Goal: Entertainment & Leisure: Consume media (video, audio)

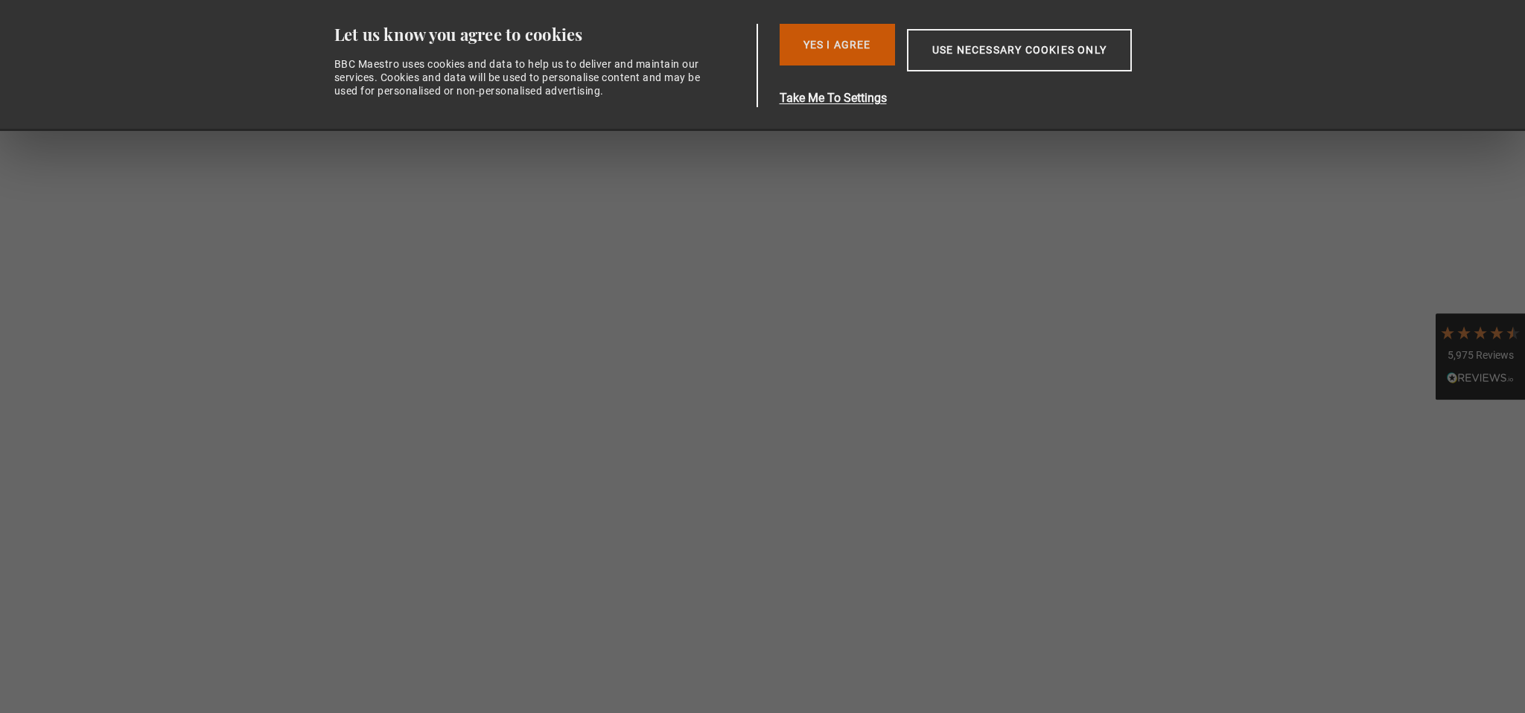
click at [847, 43] on button "Yes I Agree" at bounding box center [836, 45] width 115 height 42
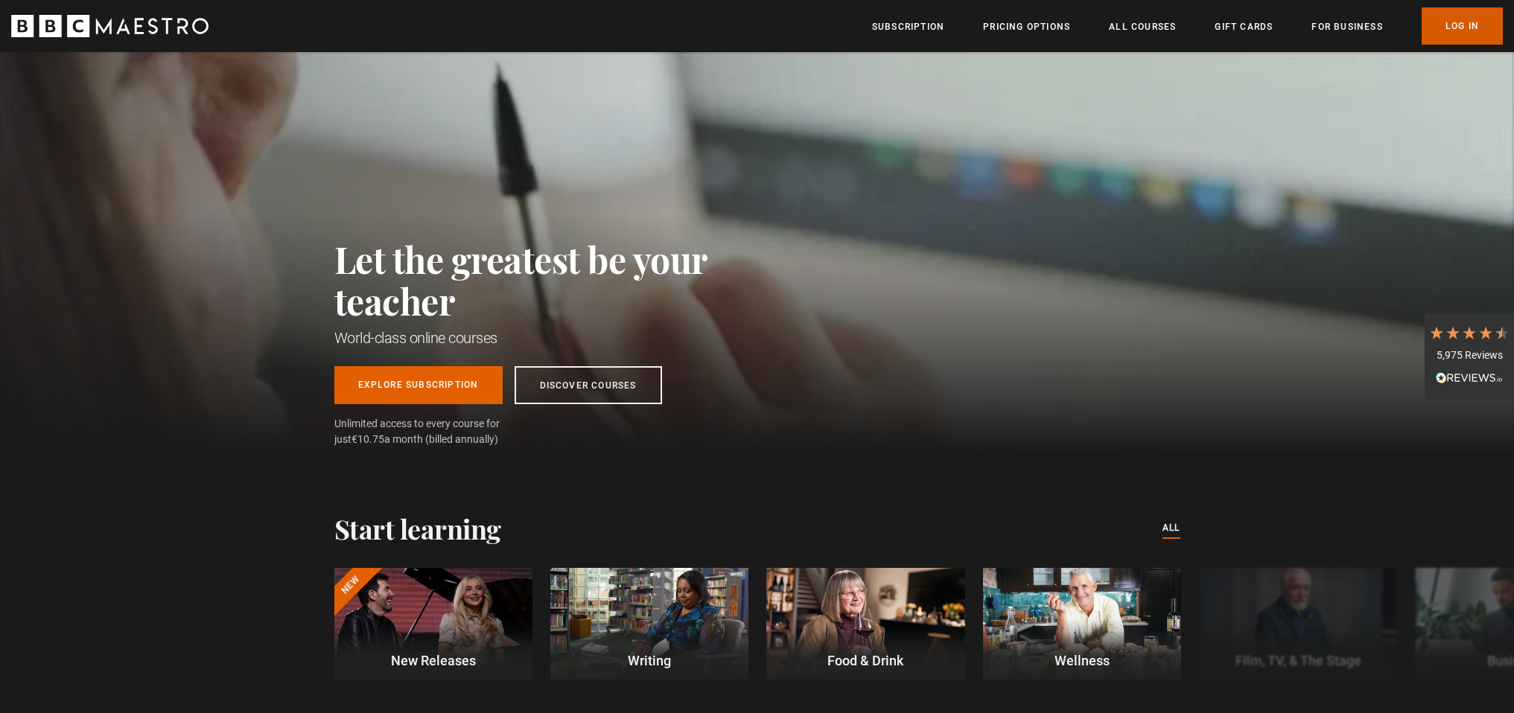
click at [1458, 24] on link "Log In" at bounding box center [1461, 25] width 81 height 37
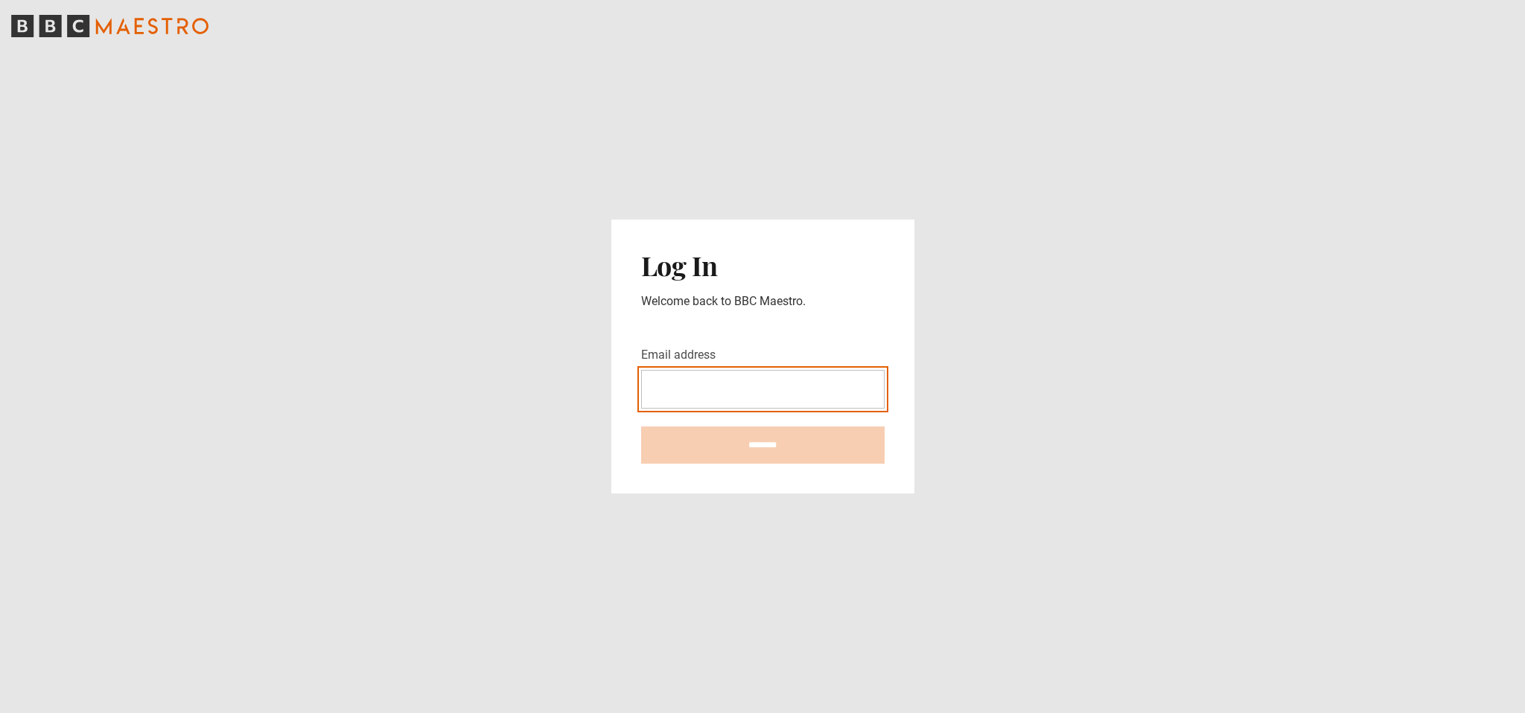
type input "**********"
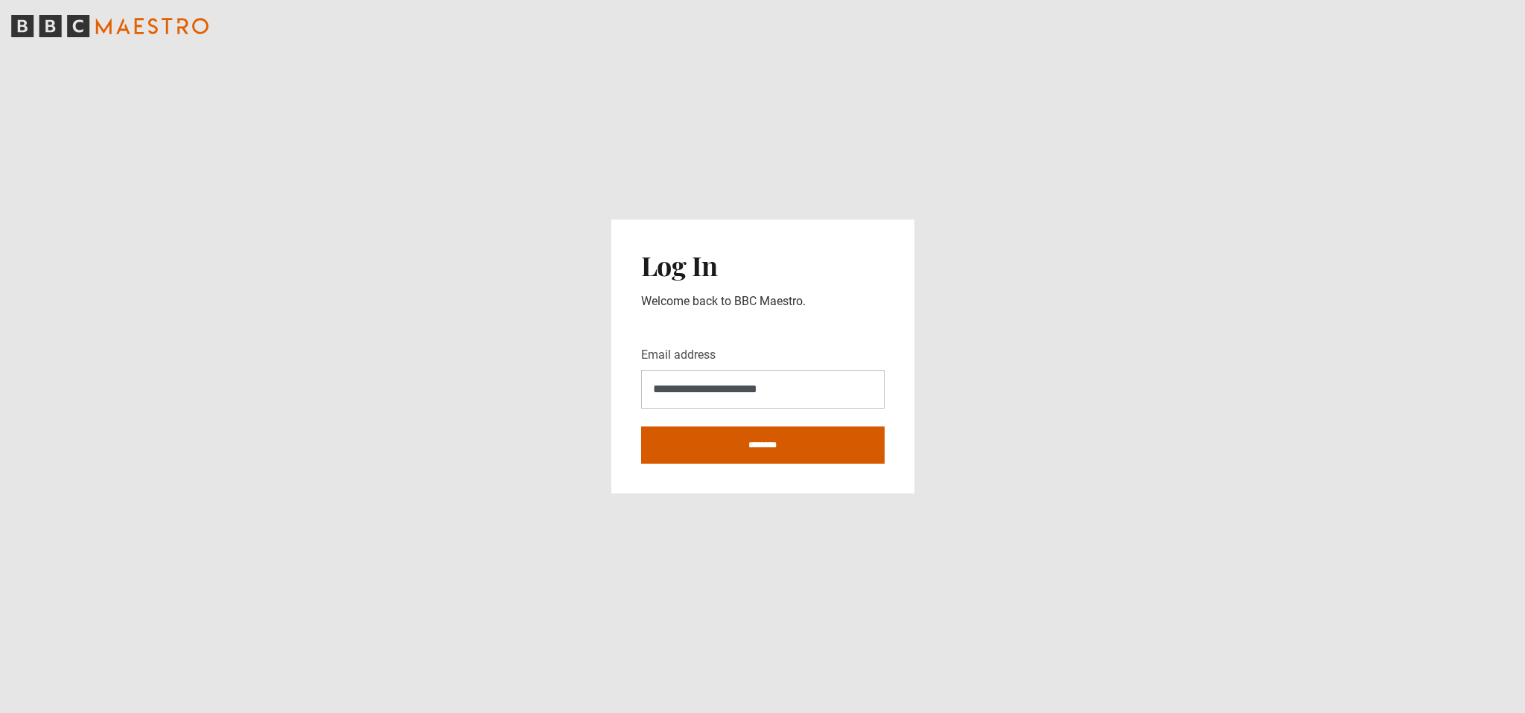
click at [744, 442] on input "********" at bounding box center [762, 445] width 243 height 37
type input "**********"
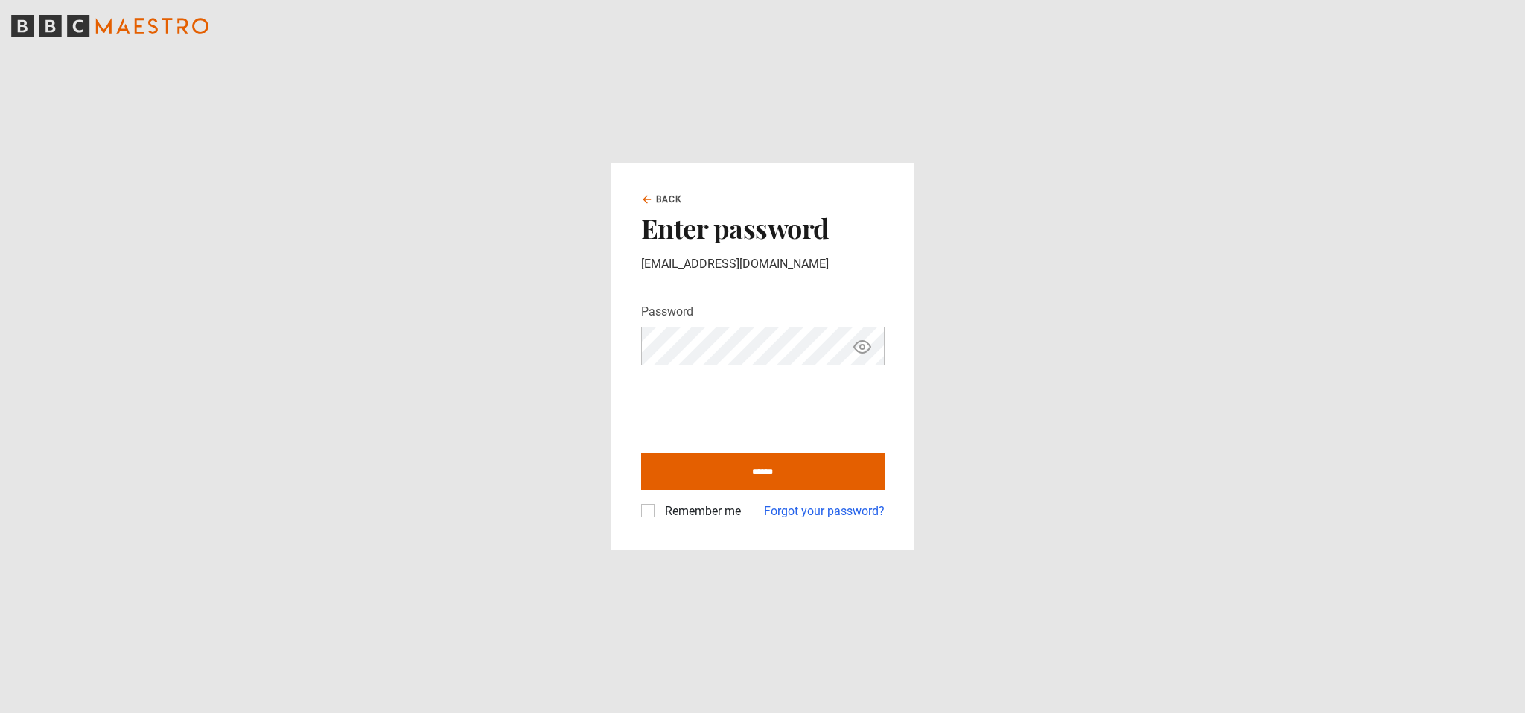
drag, startPoint x: 645, startPoint y: 514, endPoint x: 691, endPoint y: 498, distance: 48.0
click at [655, 511] on div "Remember me" at bounding box center [691, 512] width 100 height 18
click at [659, 508] on label "Remember me" at bounding box center [700, 512] width 82 height 18
click at [781, 473] on input "******" at bounding box center [762, 471] width 243 height 37
type input "**********"
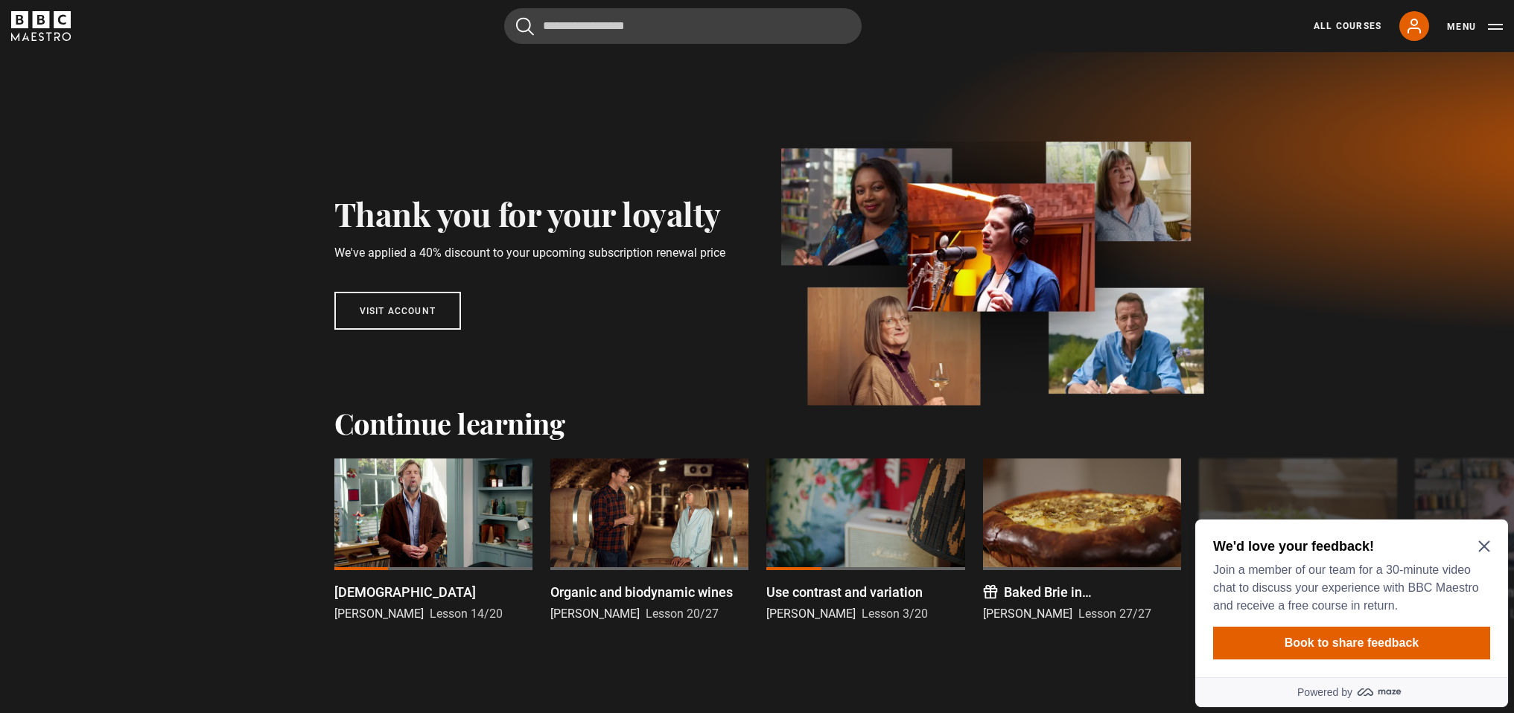
click at [1490, 555] on div "We'd love your feedback! Join a member of our team for a 30-minute video chat t…" at bounding box center [1351, 599] width 313 height 158
click at [1482, 543] on icon "Close Maze Prompt" at bounding box center [1483, 546] width 11 height 11
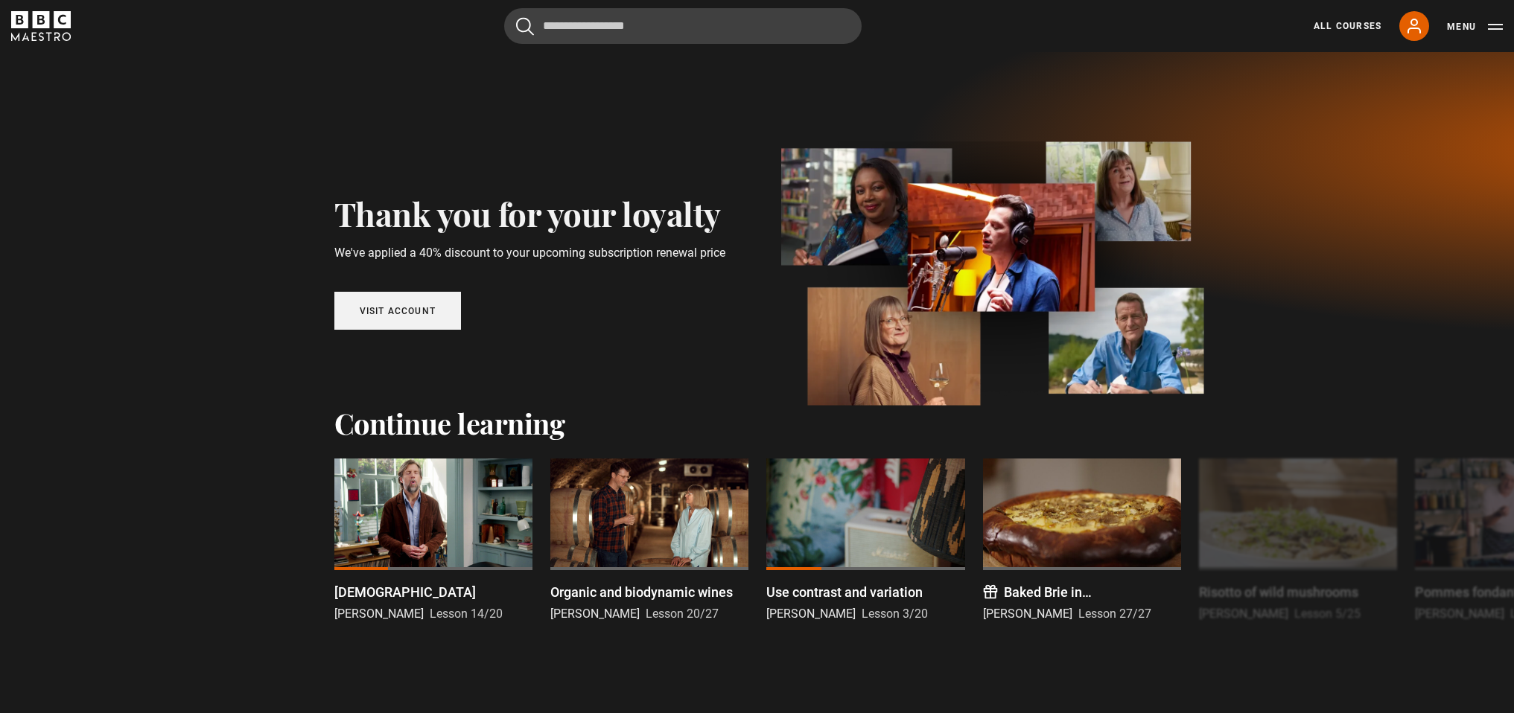
click at [403, 313] on link "Visit account" at bounding box center [397, 311] width 127 height 38
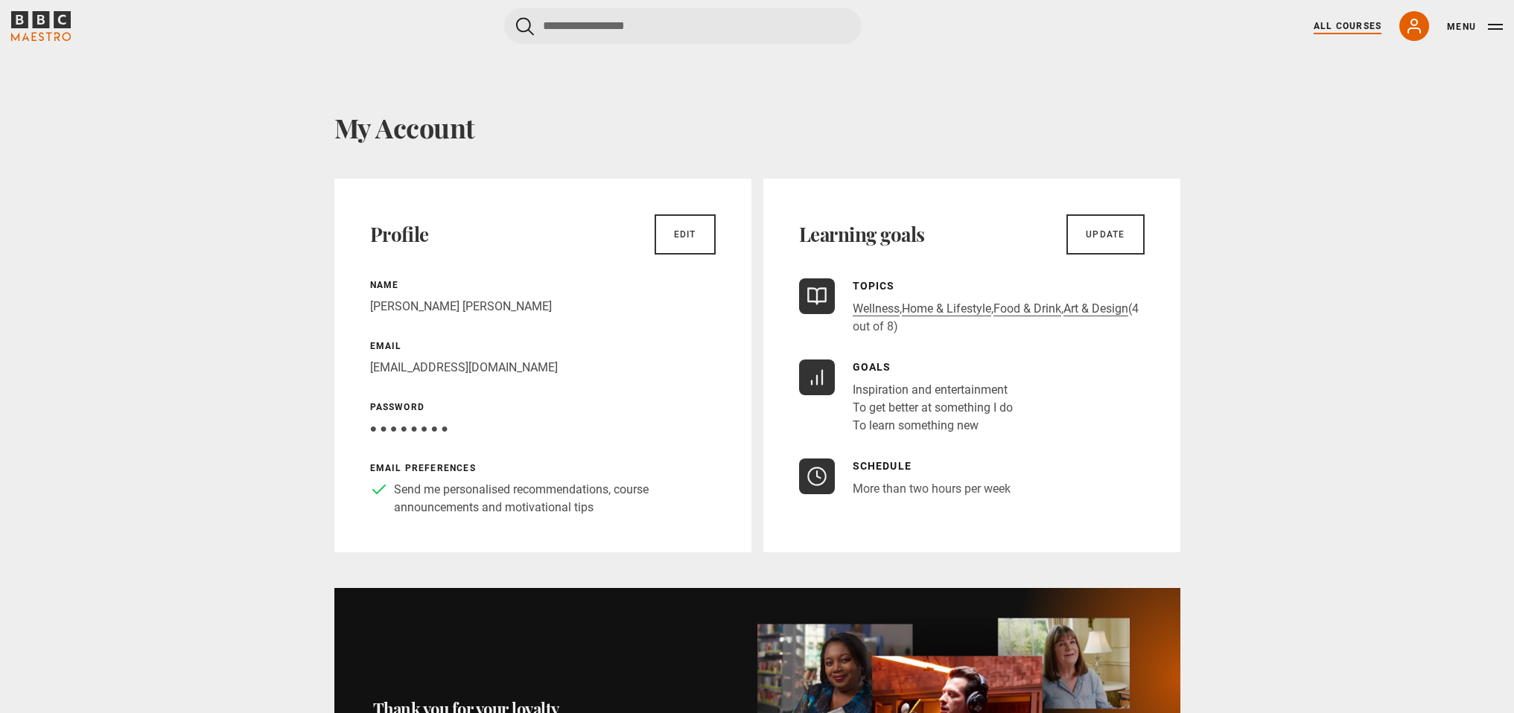
click at [1336, 24] on link "All Courses" at bounding box center [1347, 25] width 68 height 13
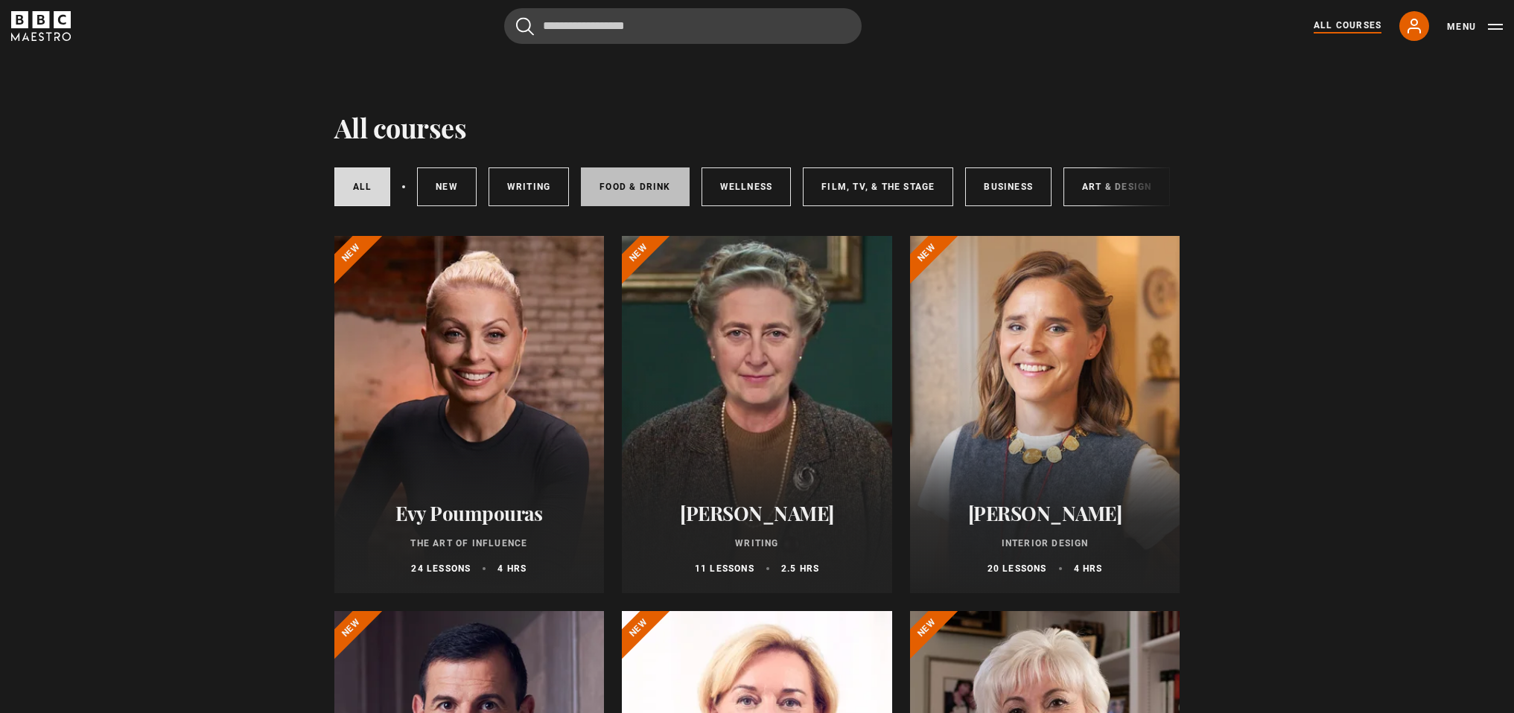
click at [634, 185] on link "Food & Drink" at bounding box center [635, 187] width 108 height 39
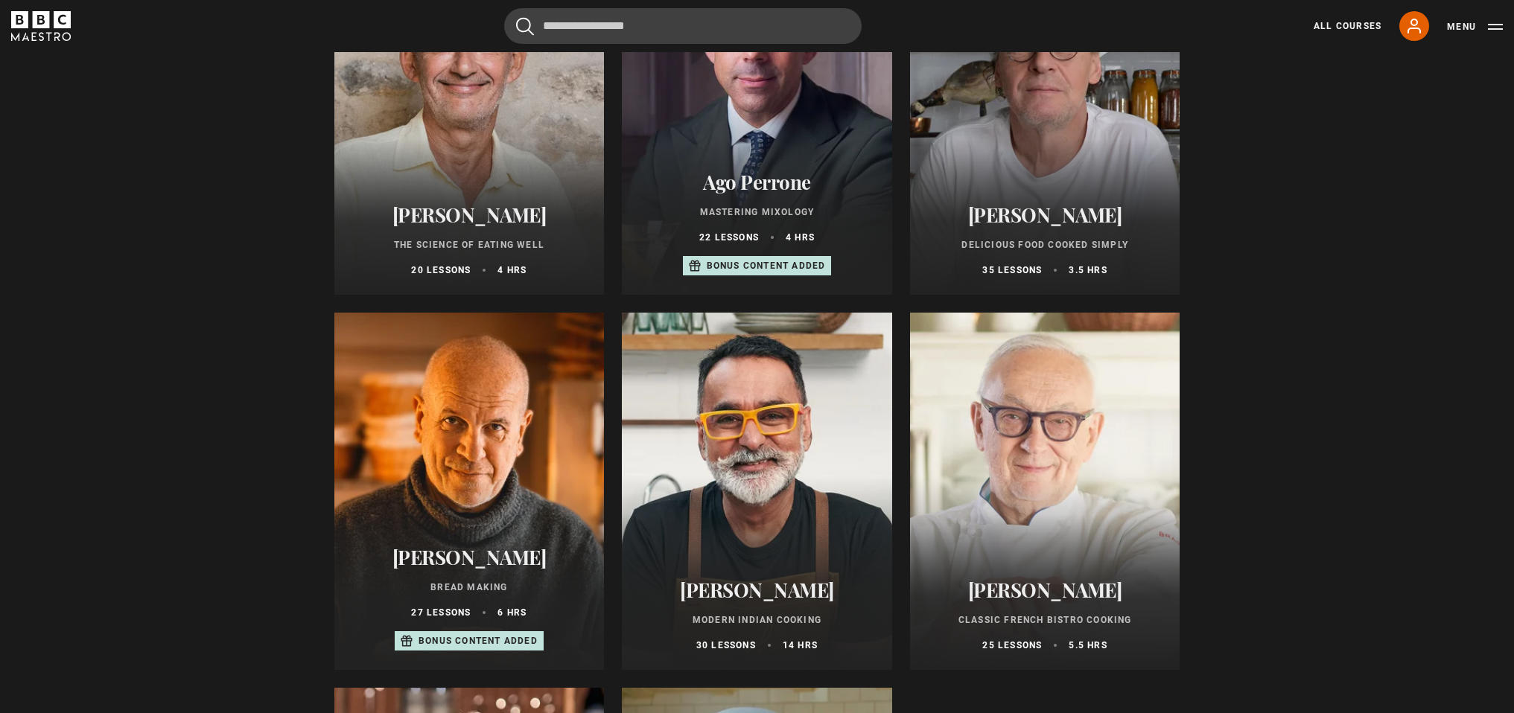
scroll to position [38, 0]
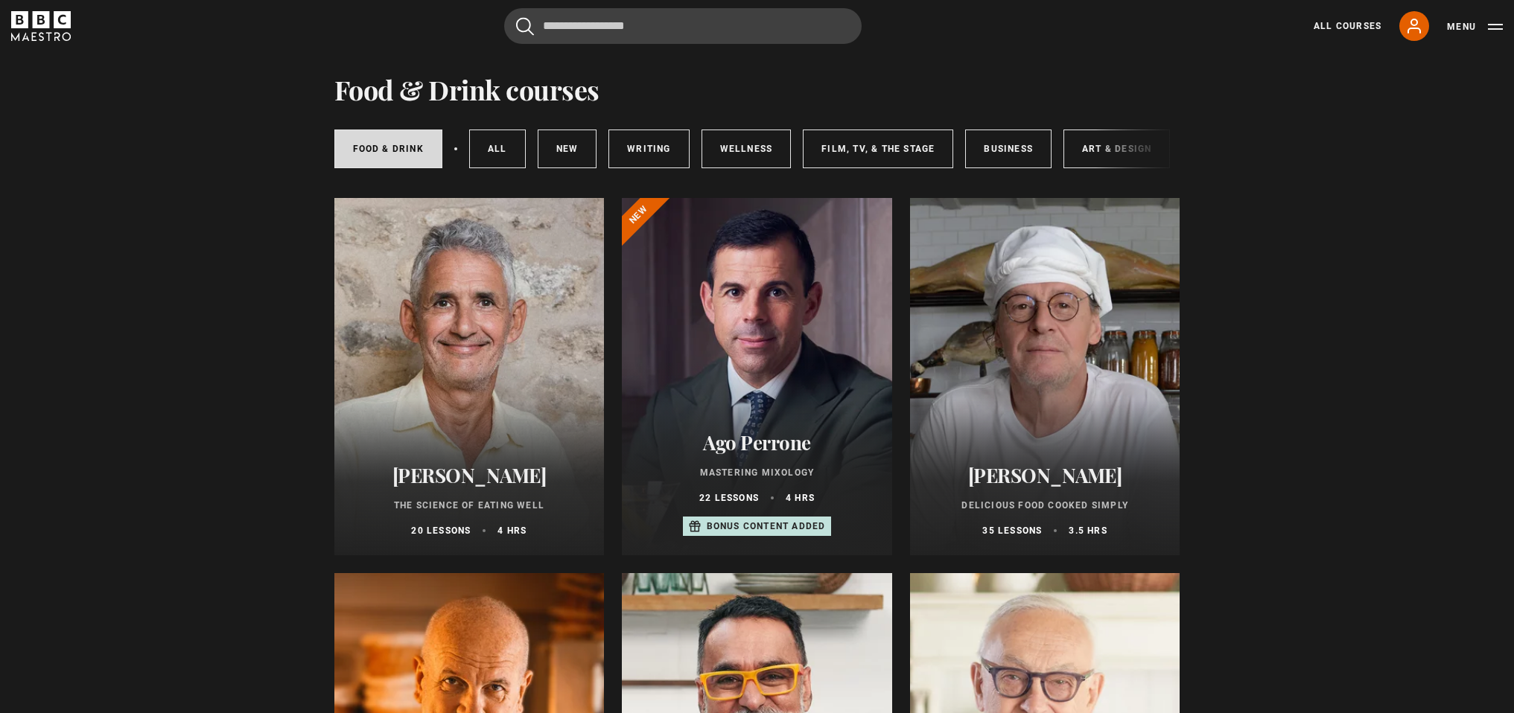
click at [1077, 440] on div at bounding box center [1045, 376] width 270 height 357
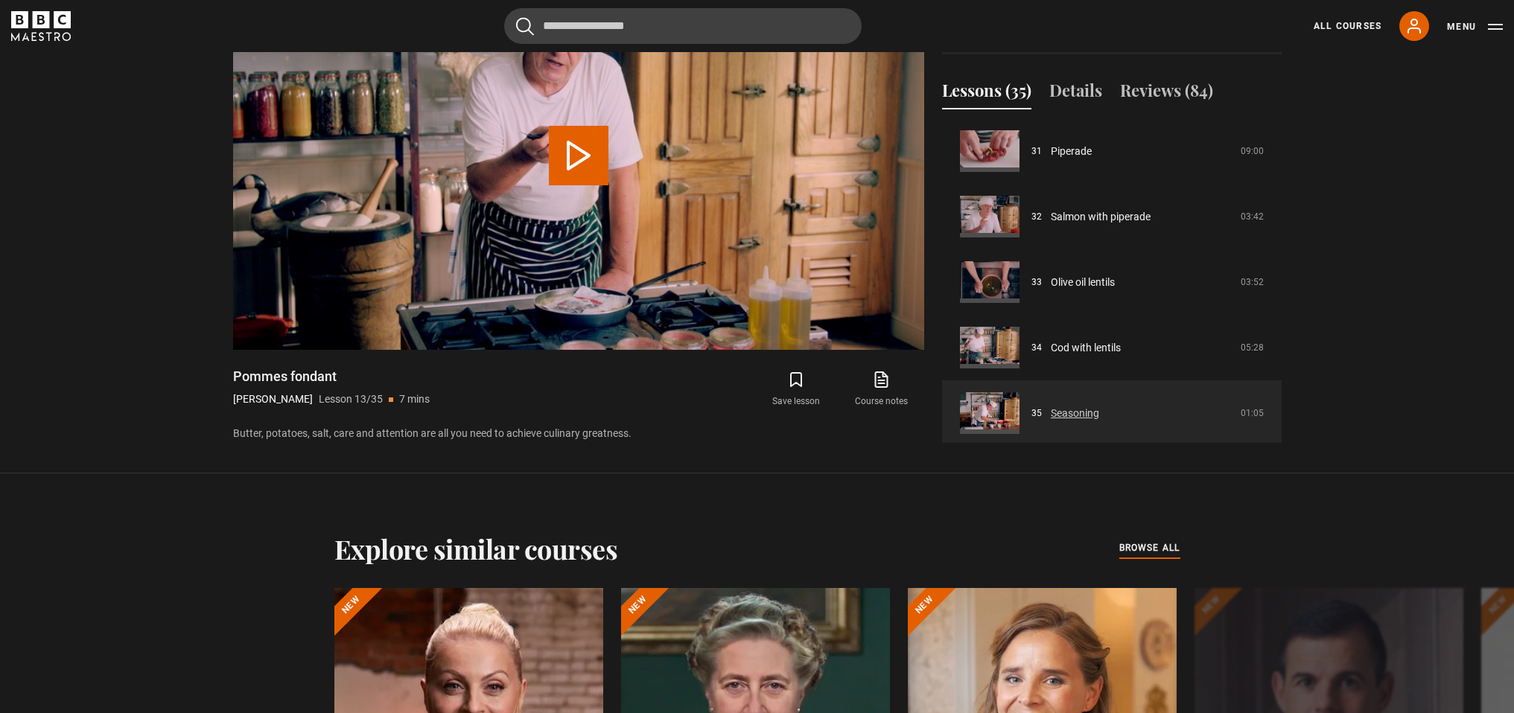
scroll to position [2025, 0]
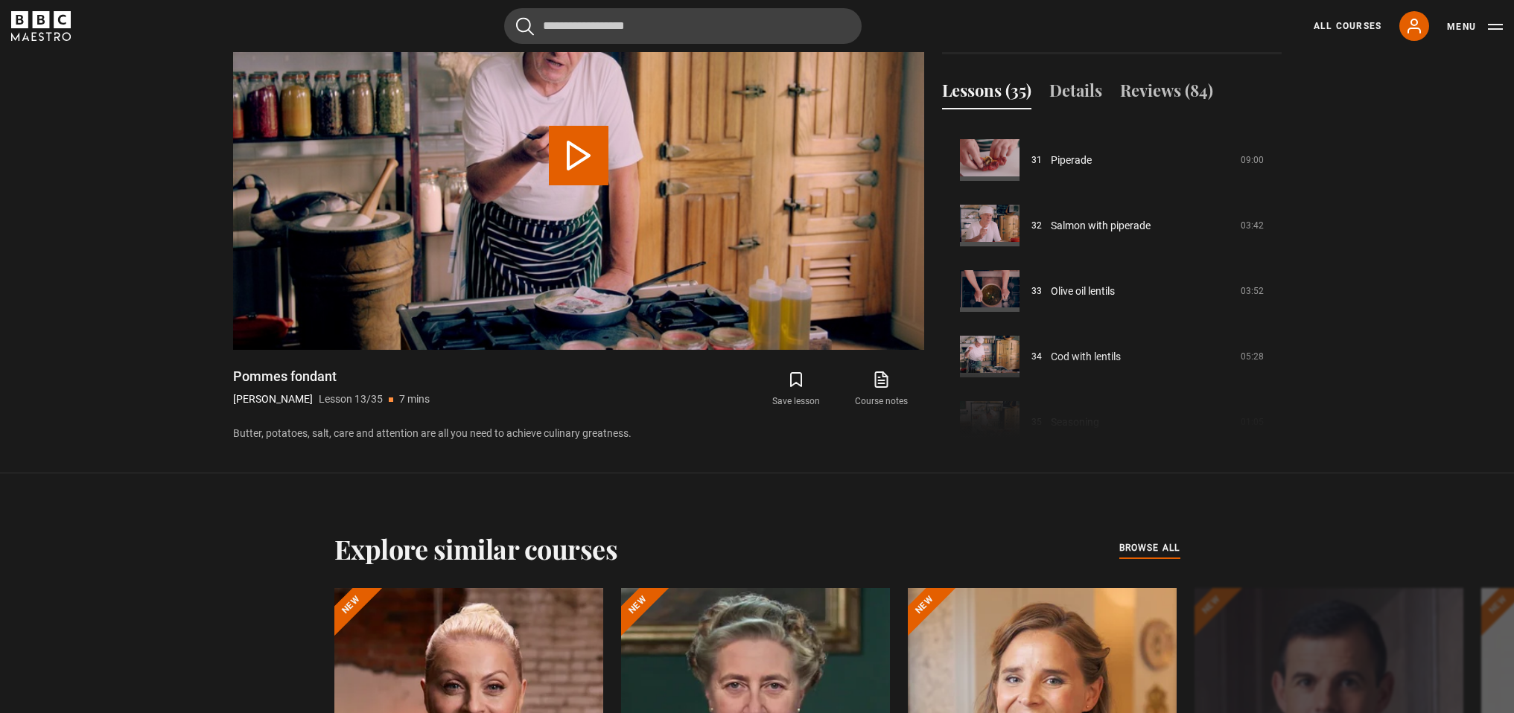
click at [990, 360] on div "Course trailer 01 Humble beginnings 07:29 02 The Box Tree 07:18 03 Harveys 05:0…" at bounding box center [1111, 282] width 339 height 322
click at [1089, 357] on div "Course trailer 01 Humble beginnings 07:29 02 The Box Tree 07:18 03 Harveys 05:0…" at bounding box center [1111, 282] width 339 height 322
click at [989, 356] on div "Course trailer 01 Humble beginnings 07:29 02 The Box Tree 07:18 03 Harveys 05:0…" at bounding box center [1111, 282] width 339 height 322
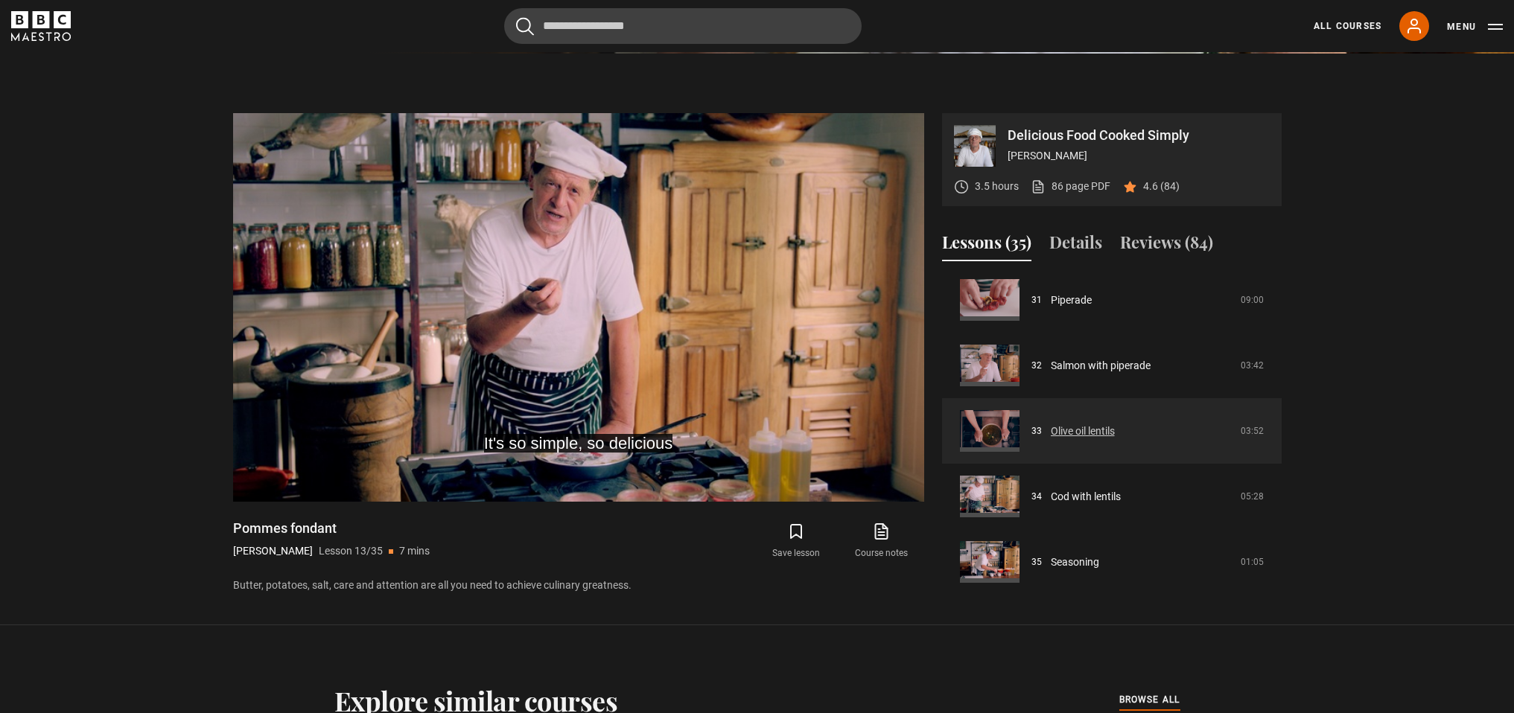
scroll to position [670, 0]
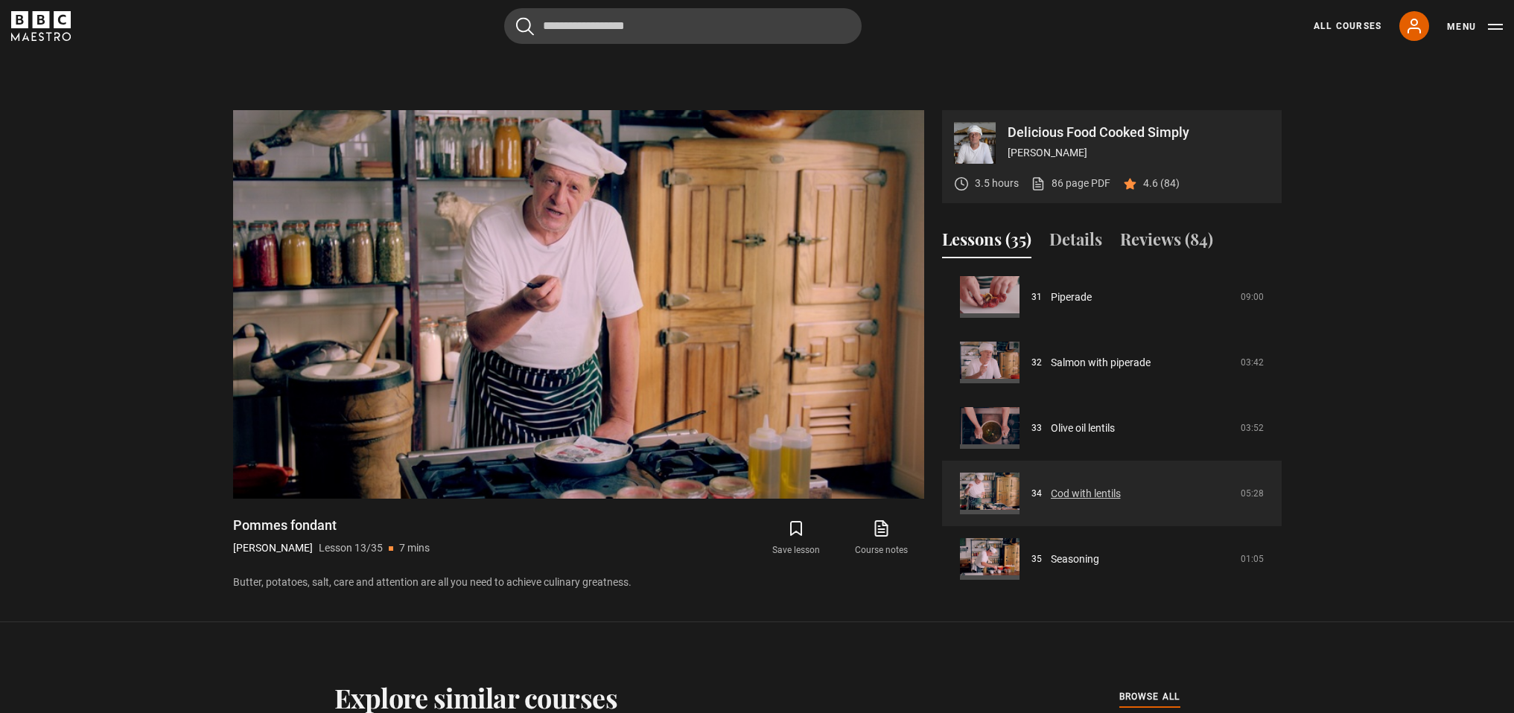
click at [1094, 494] on link "Cod with lentils" at bounding box center [1085, 494] width 70 height 16
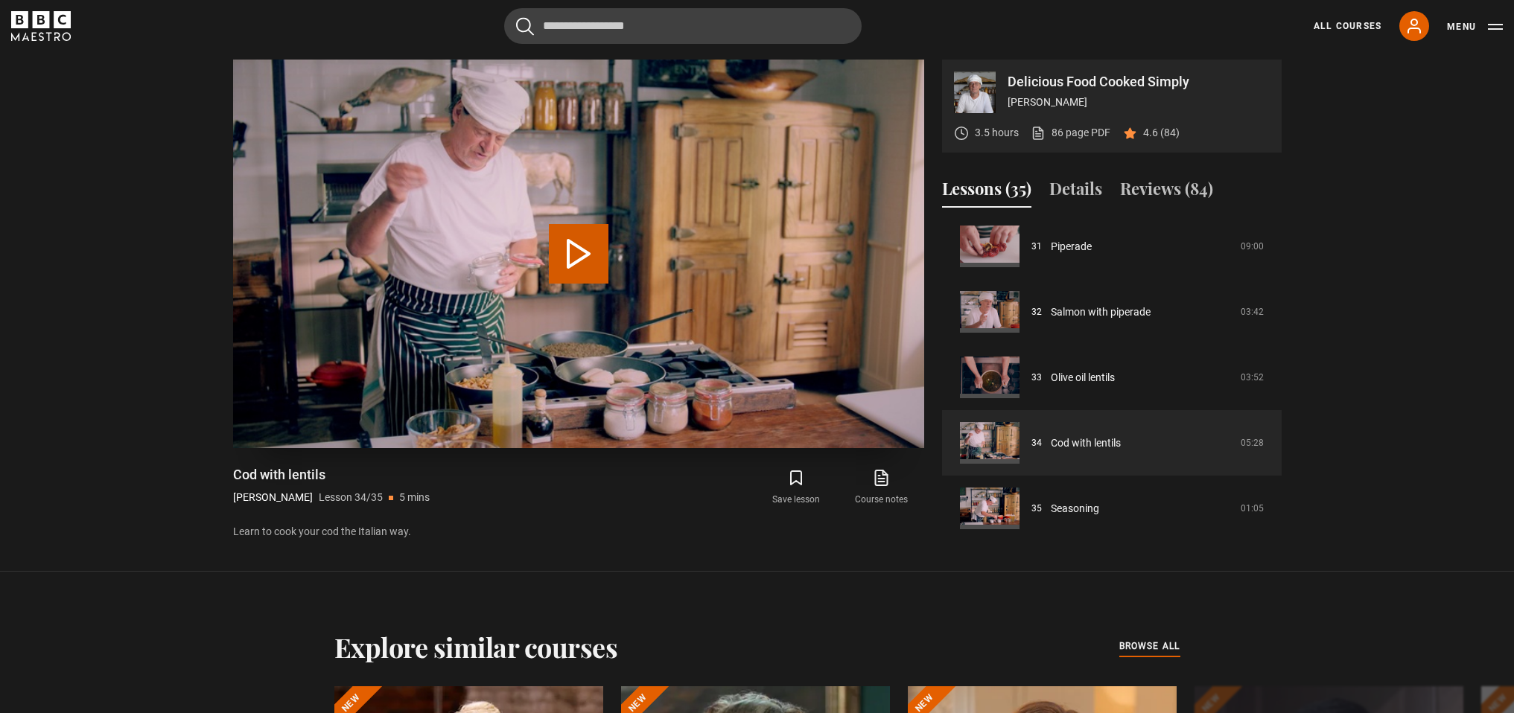
click at [573, 250] on button "Play Lesson Cod with lentils" at bounding box center [579, 254] width 60 height 60
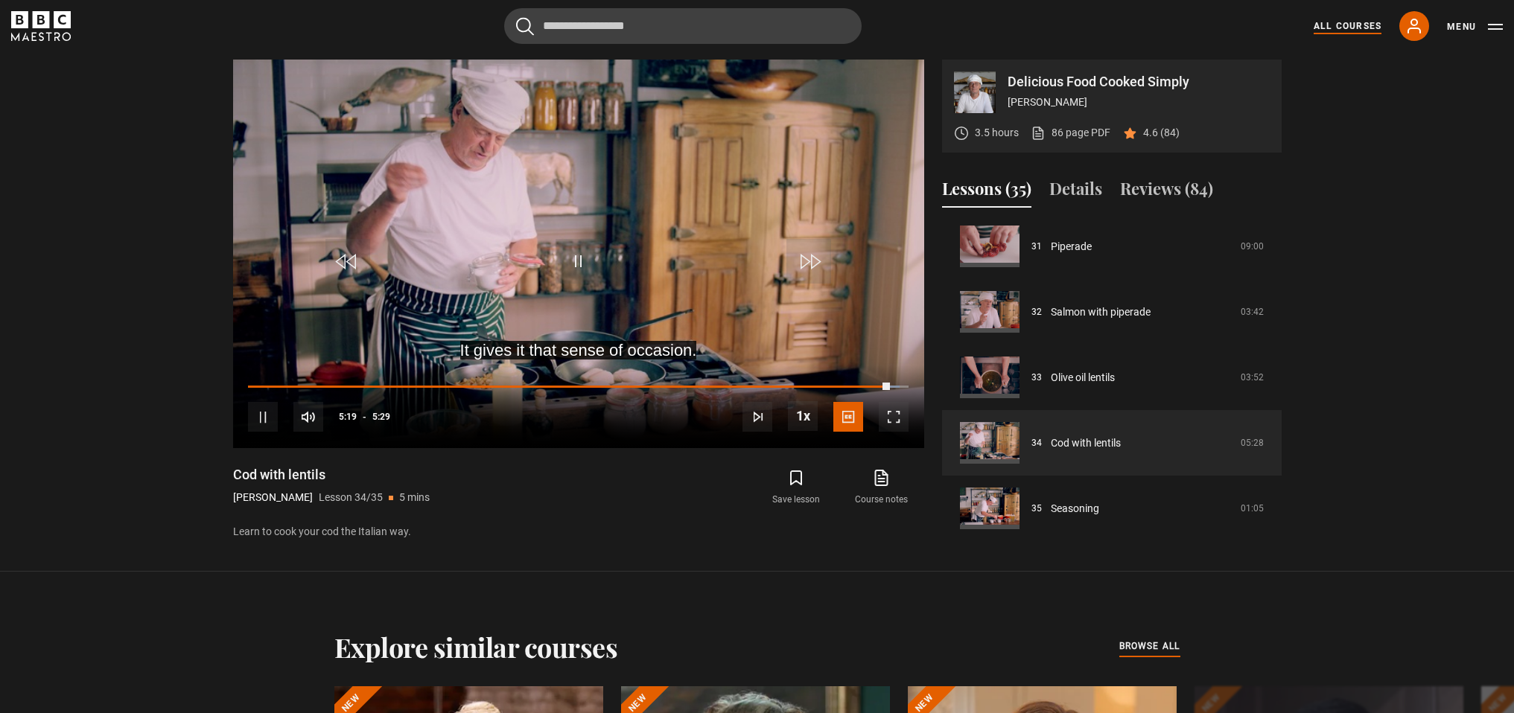
click at [1342, 23] on link "All Courses" at bounding box center [1347, 25] width 68 height 13
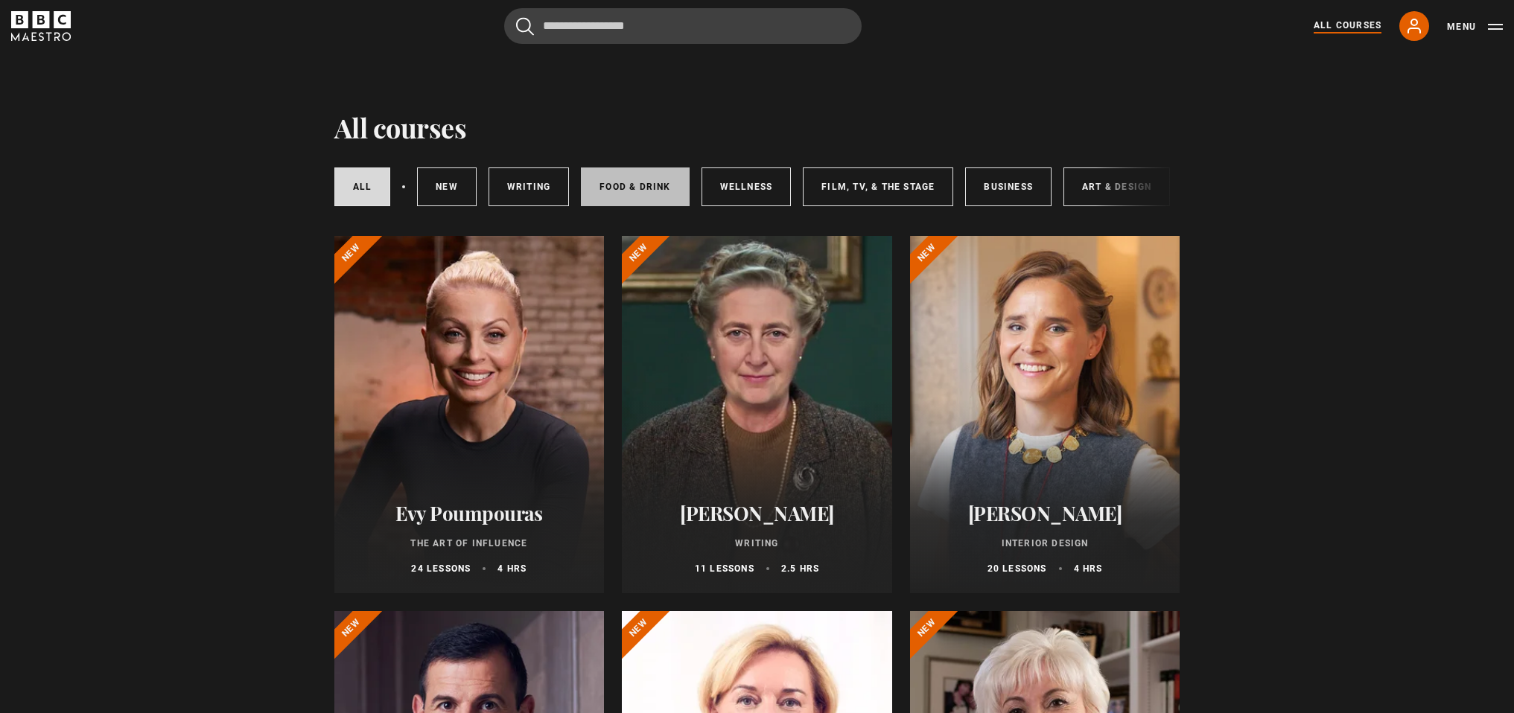
click at [640, 183] on link "Food & Drink" at bounding box center [635, 187] width 108 height 39
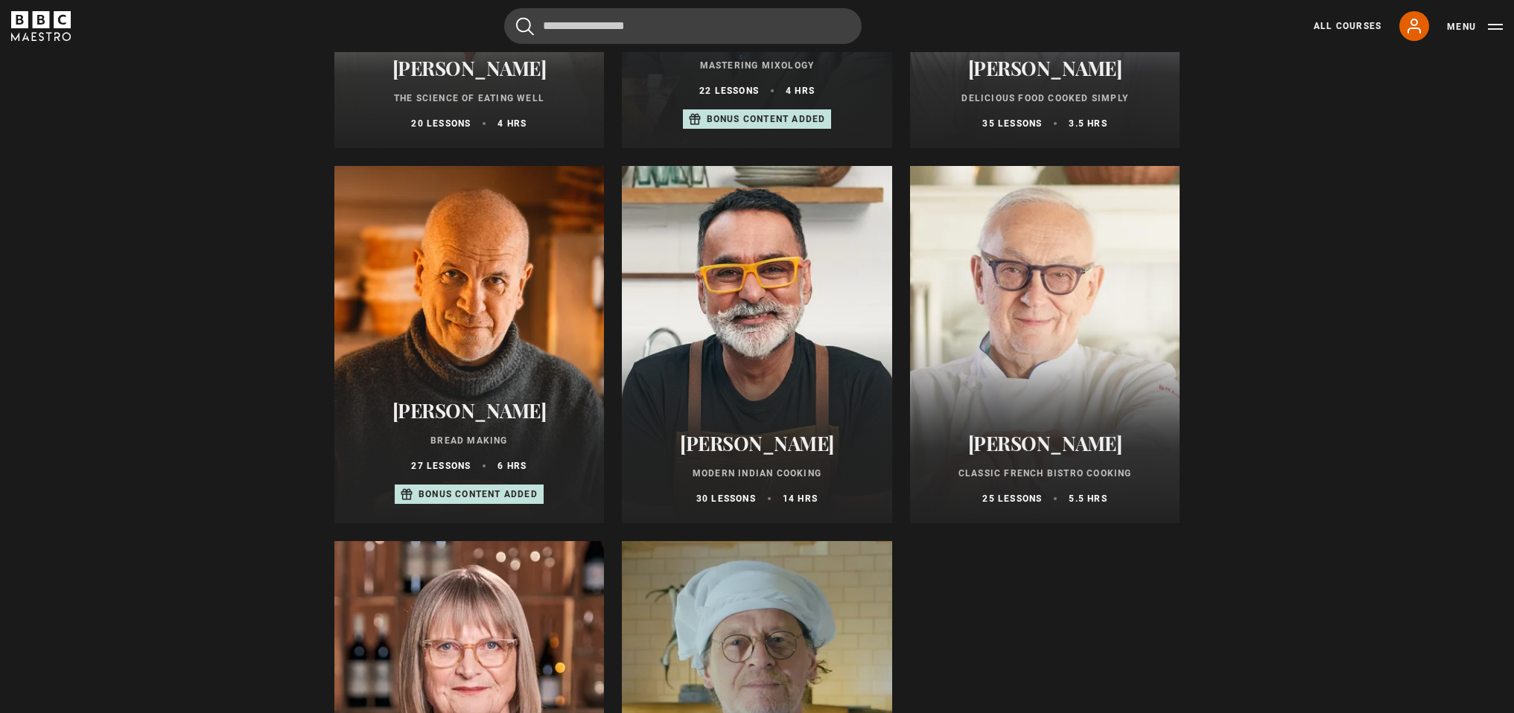
scroll to position [448, 0]
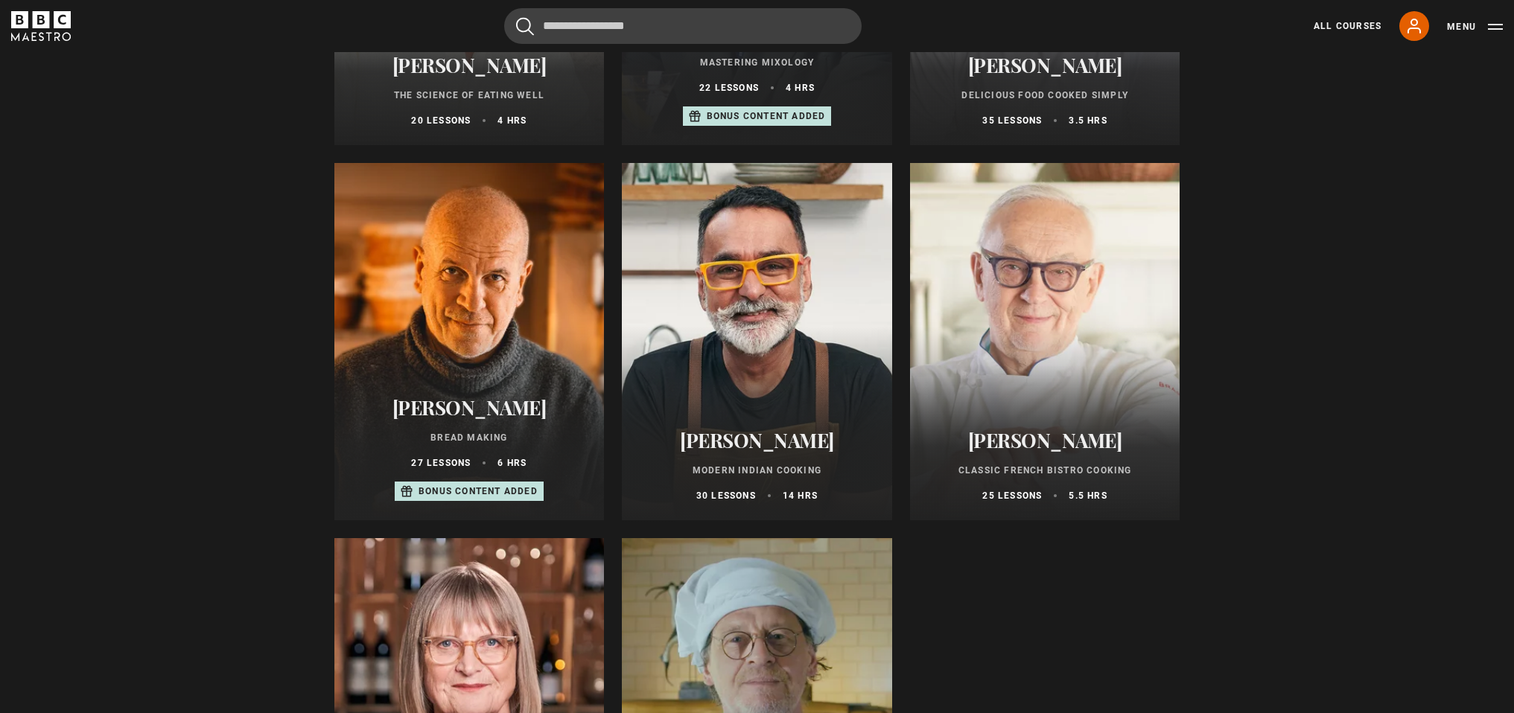
click at [471, 374] on div at bounding box center [469, 341] width 270 height 357
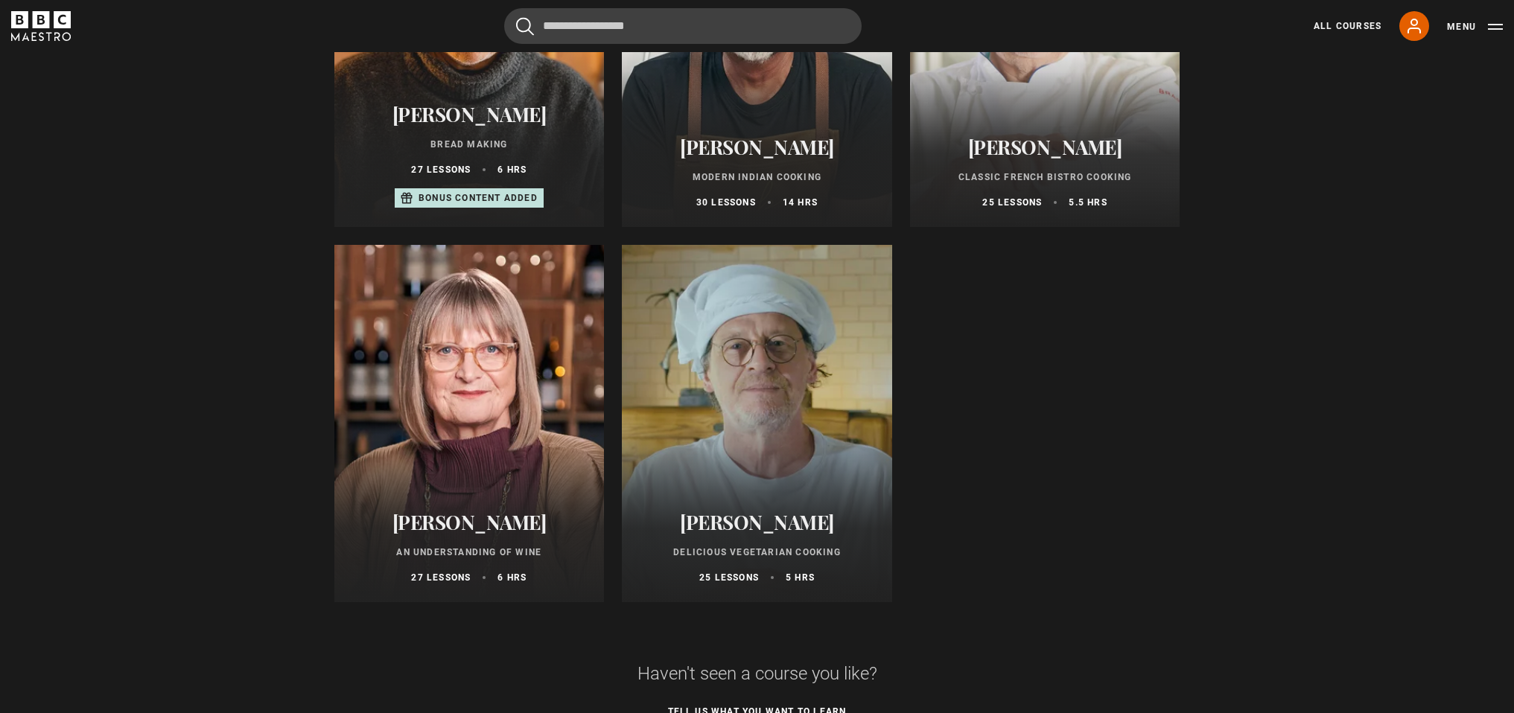
scroll to position [492, 0]
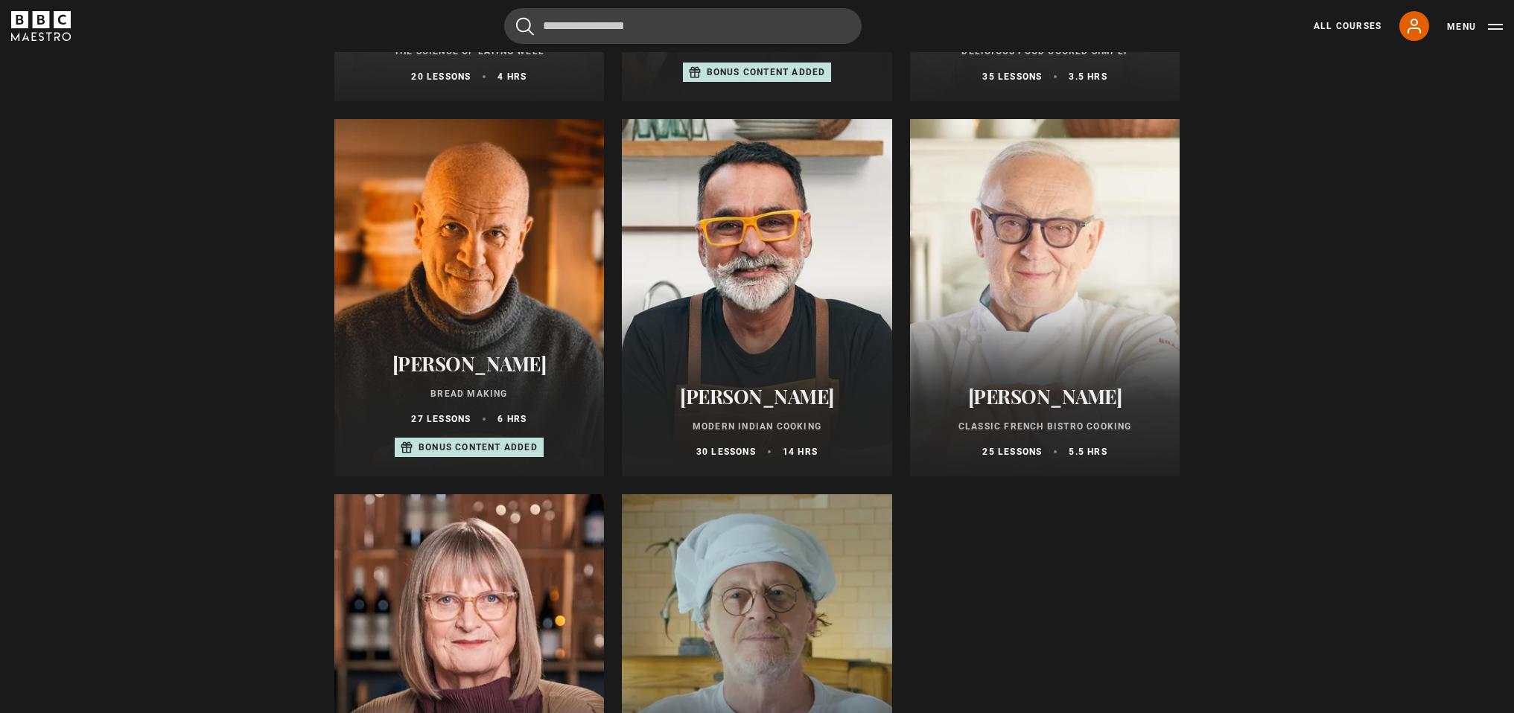
click at [721, 395] on h2 "[PERSON_NAME]" at bounding box center [757, 396] width 235 height 23
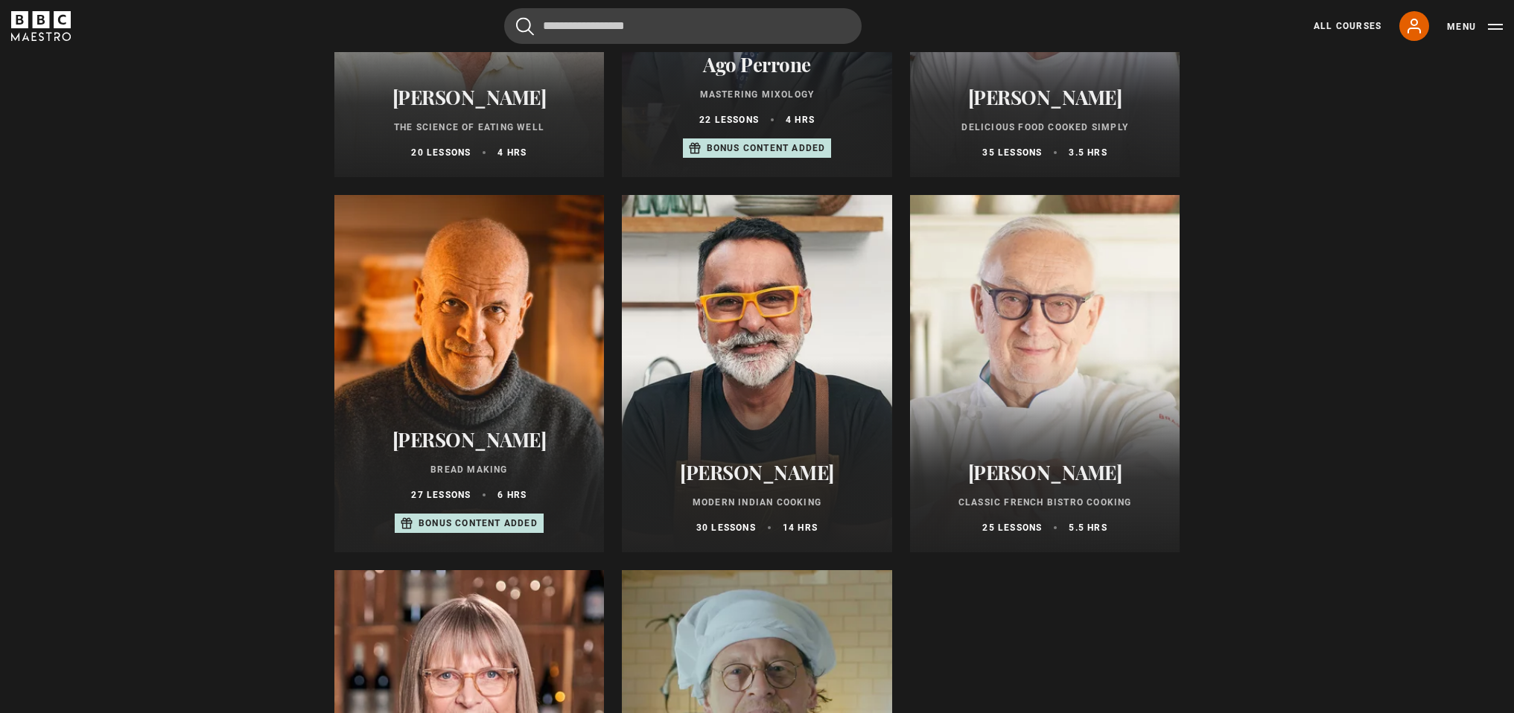
scroll to position [586, 0]
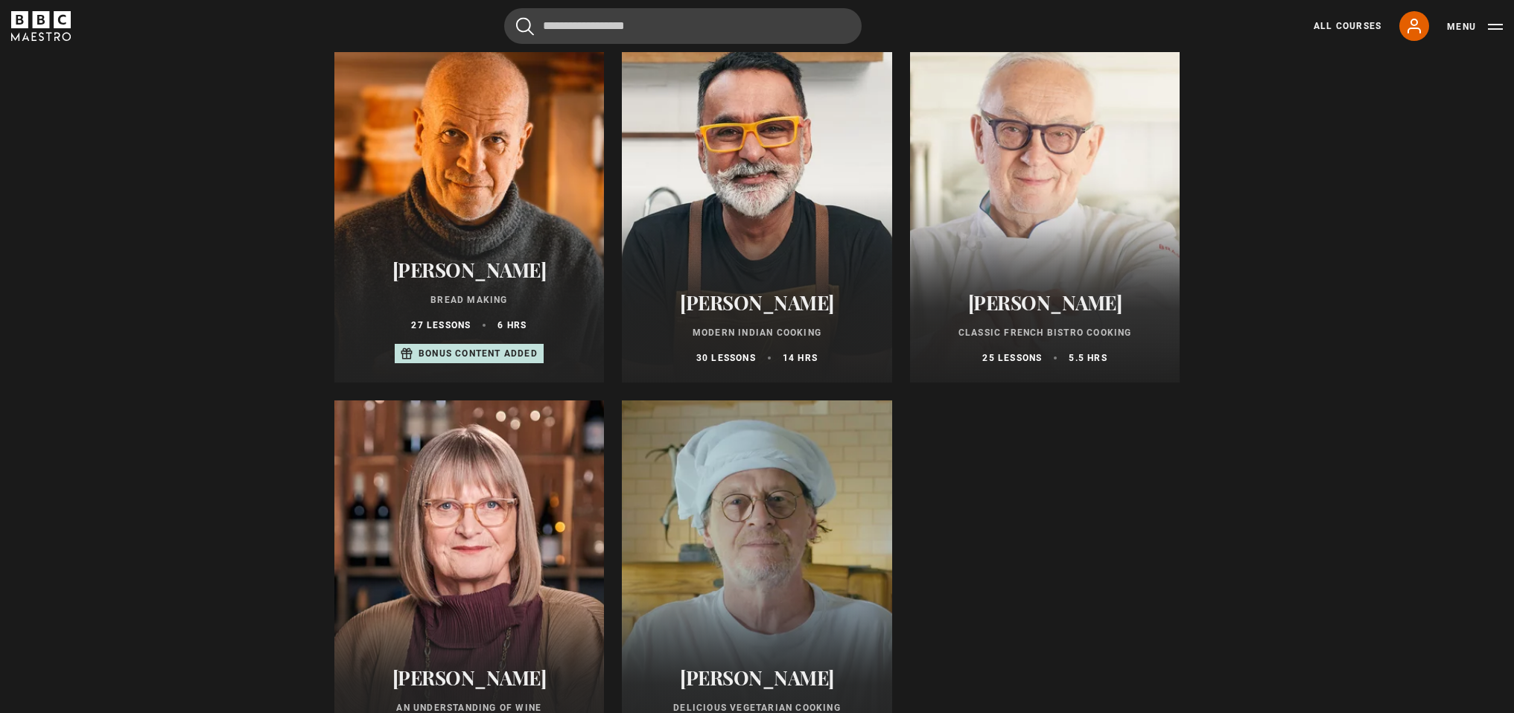
click at [1091, 249] on div at bounding box center [1045, 203] width 270 height 357
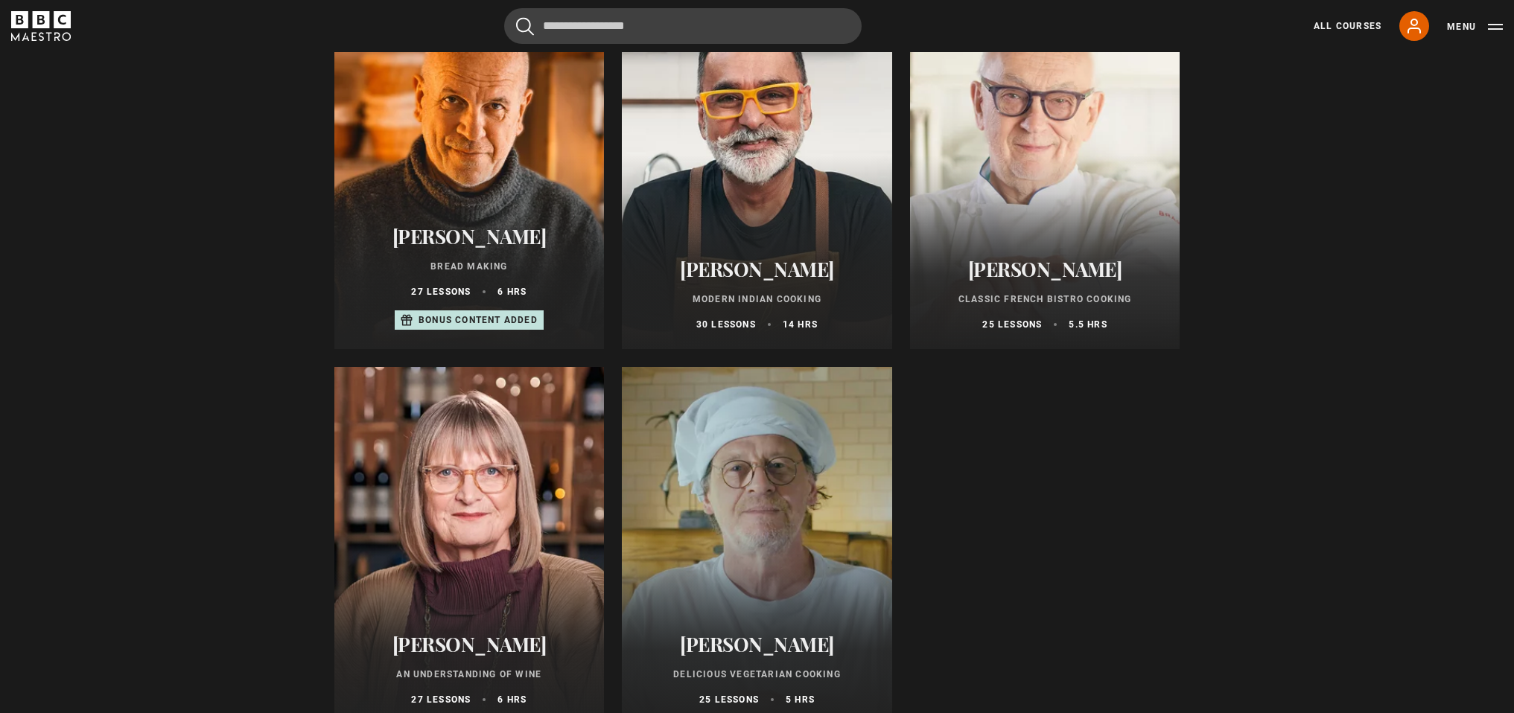
scroll to position [553, 0]
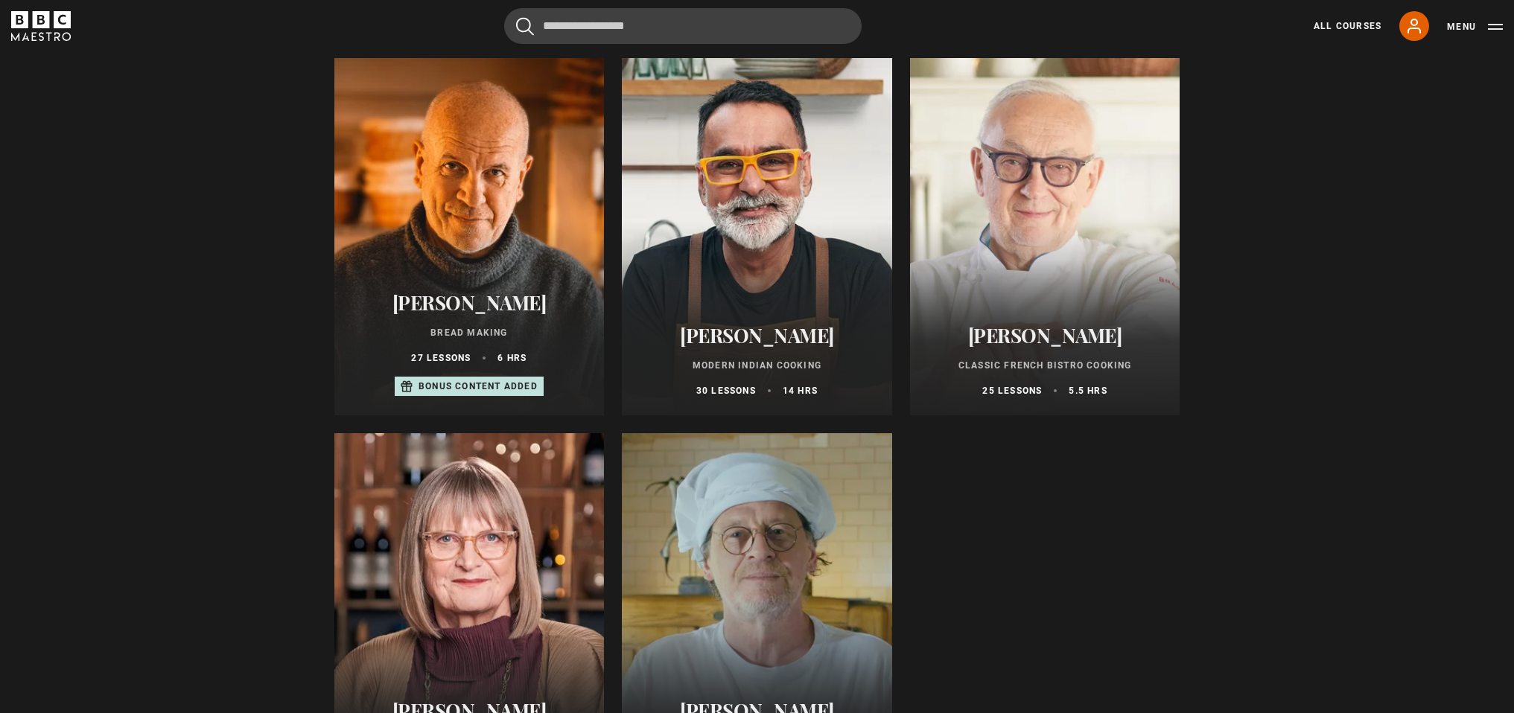
click at [223, 309] on section "Food & Drink courses Food & Drink All courses New courses Writing Wellness Film…" at bounding box center [757, 479] width 1514 height 1961
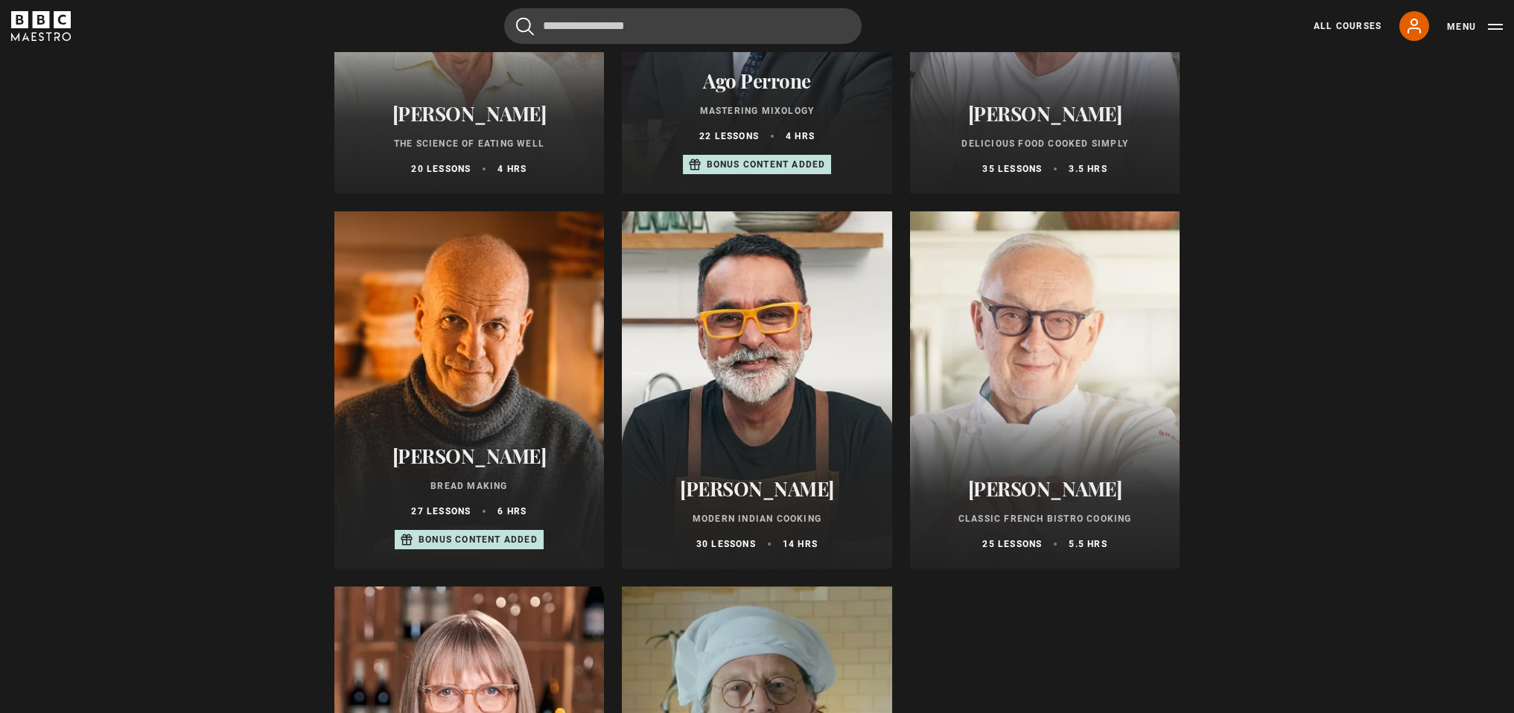
scroll to position [0, 0]
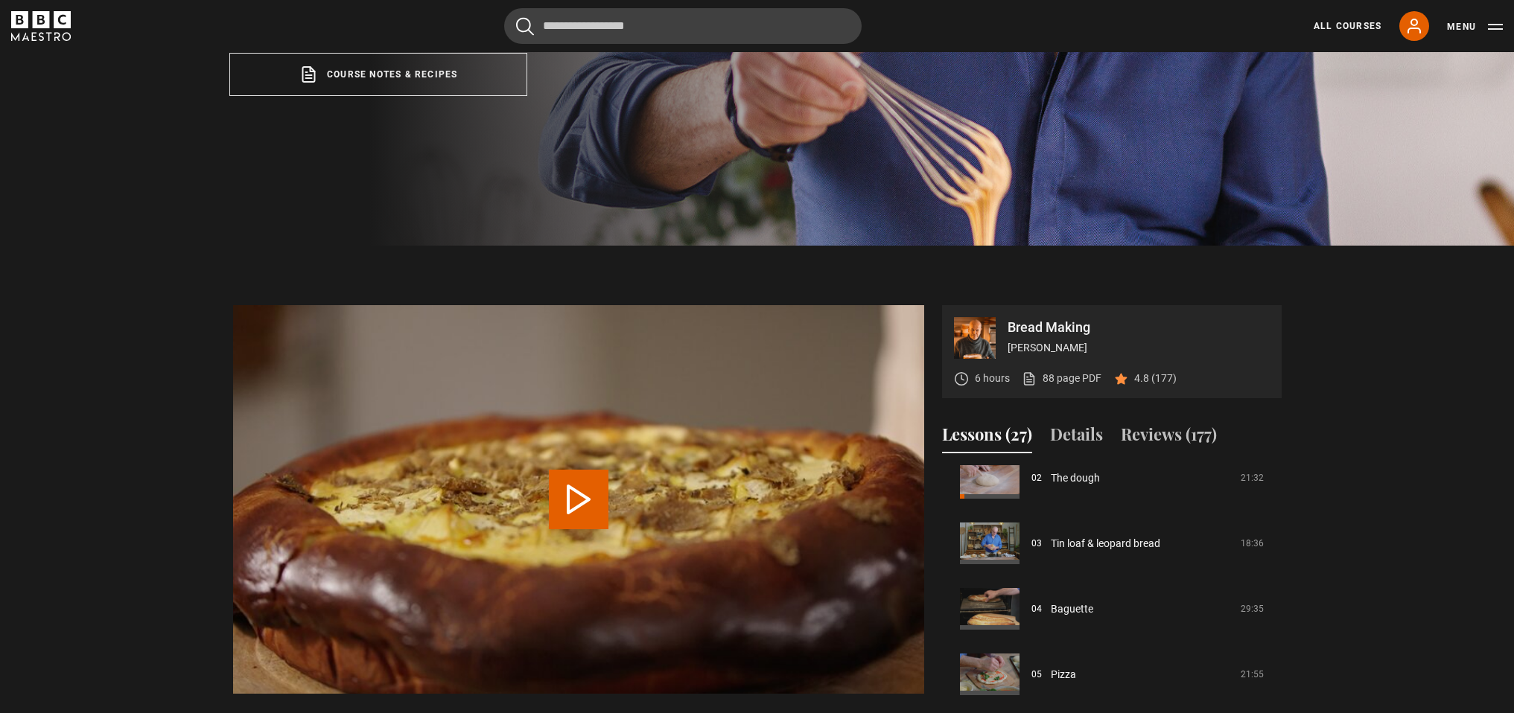
scroll to position [331, 0]
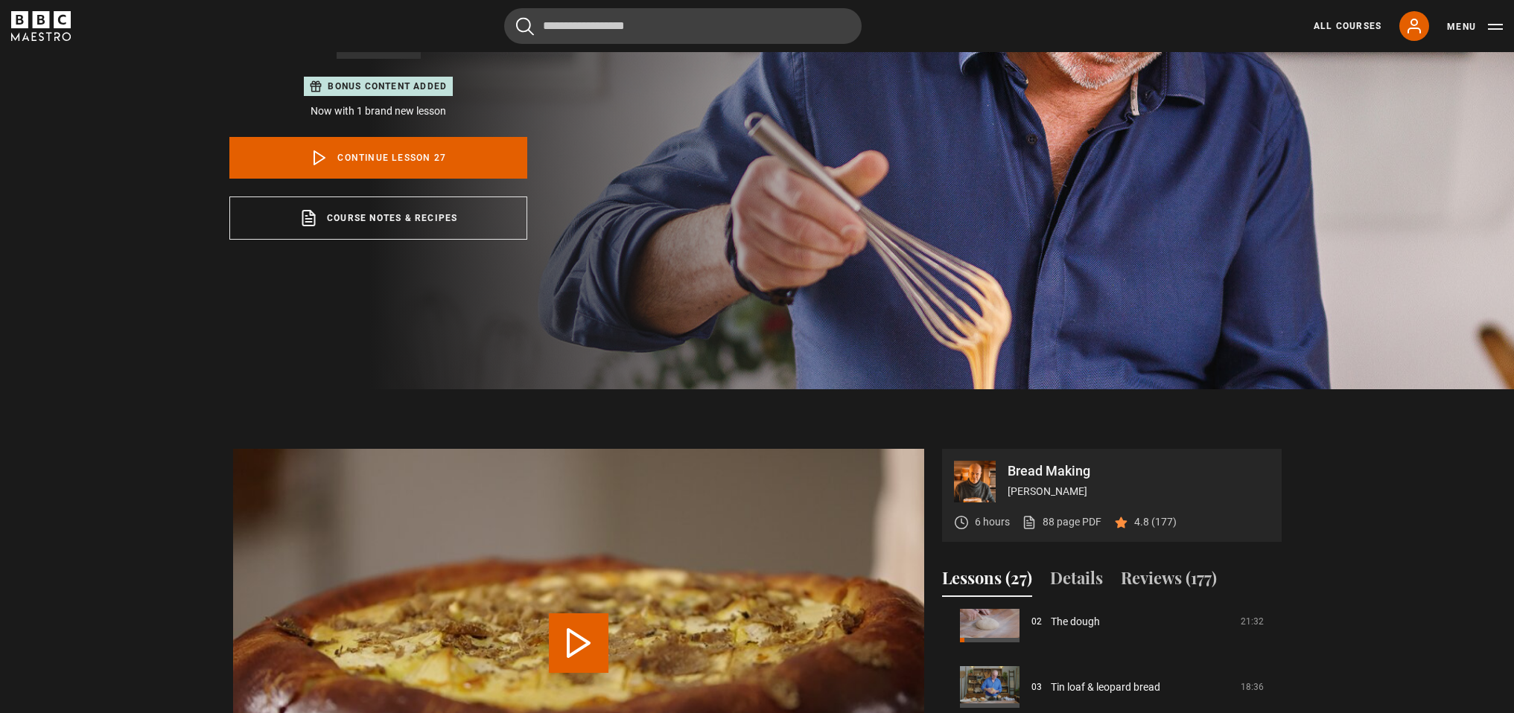
click at [345, 83] on p "Bonus content added" at bounding box center [387, 86] width 119 height 13
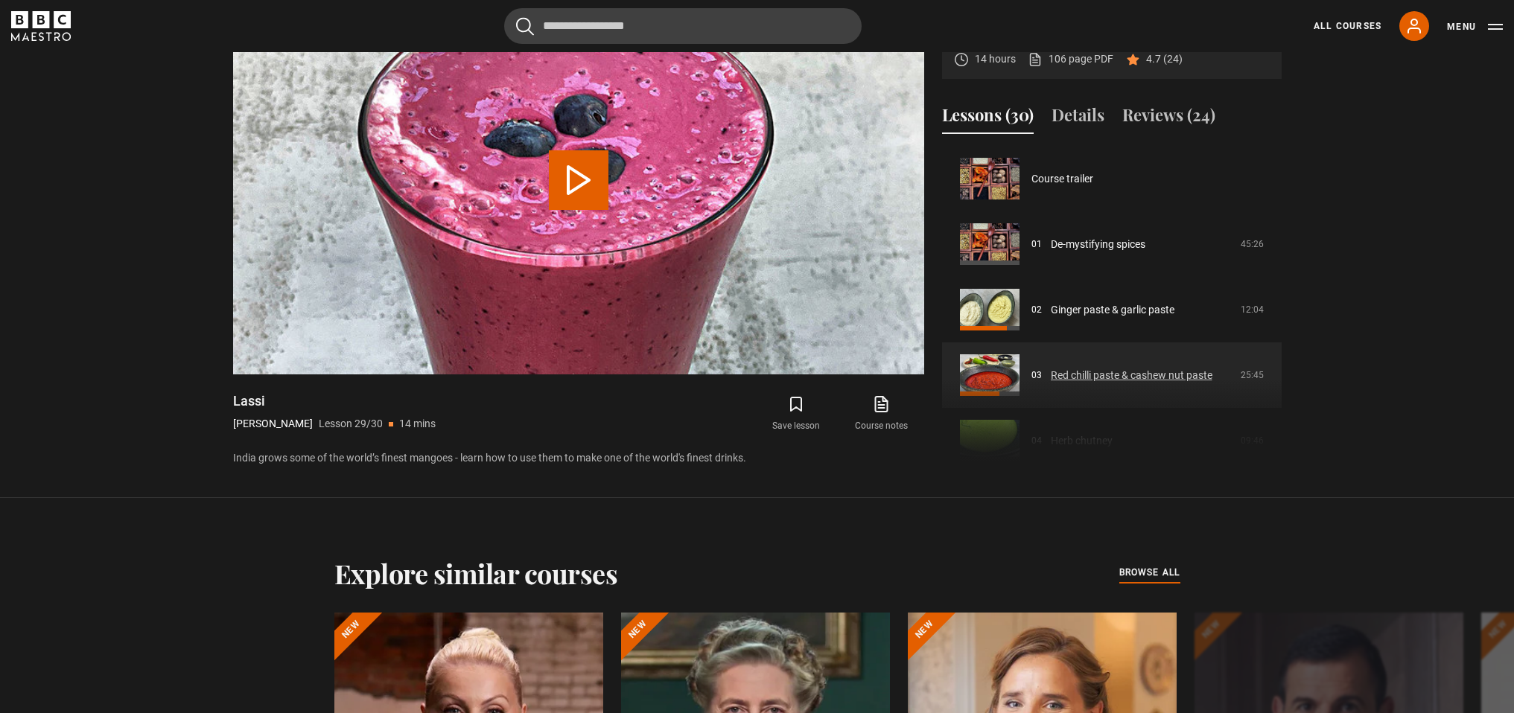
scroll to position [710, 0]
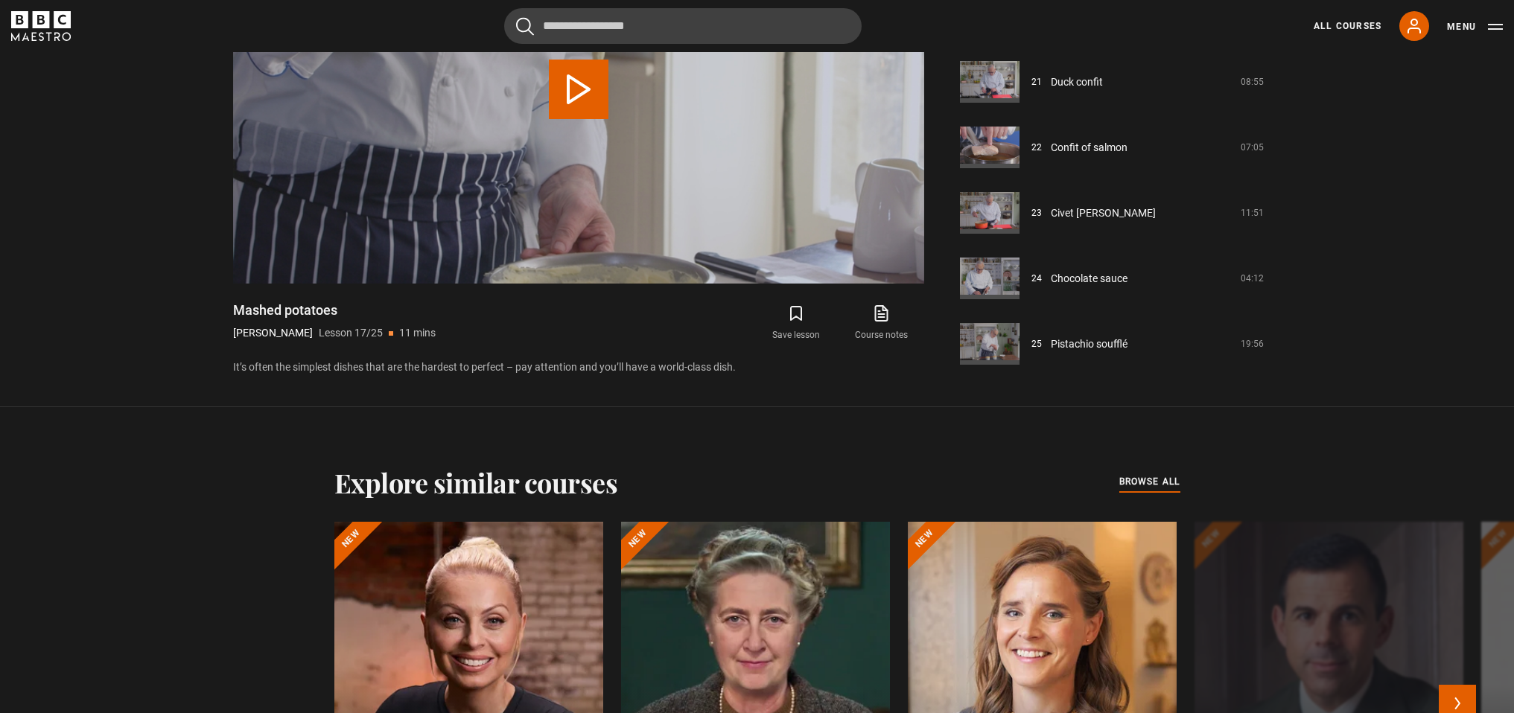
scroll to position [882, 0]
